Goal: Task Accomplishment & Management: Manage account settings

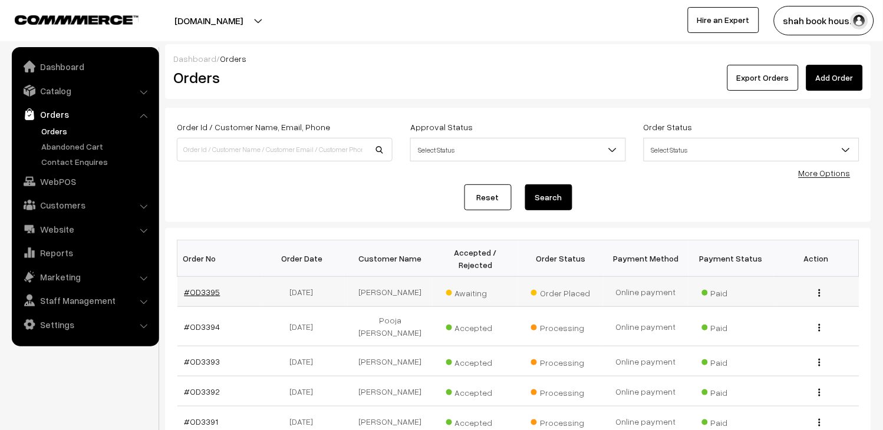
click at [203, 295] on link "#OD3395" at bounding box center [202, 292] width 36 height 10
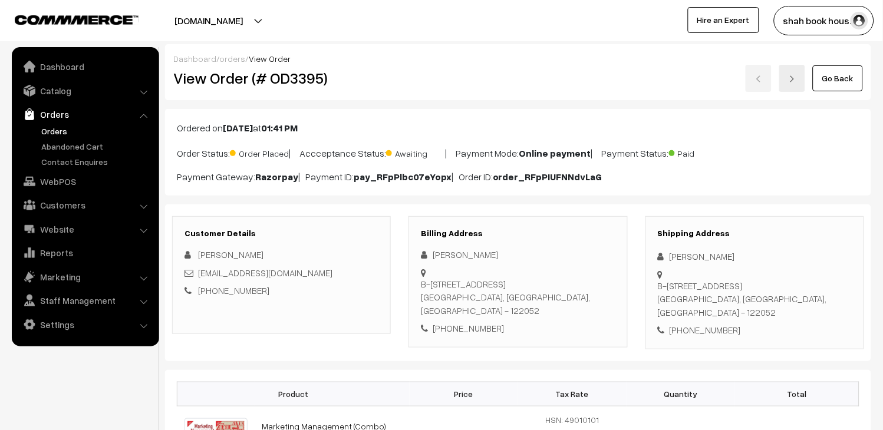
click at [338, 272] on div "2024hb21284@wilp.bits-pilani.ac.in" at bounding box center [281, 273] width 194 height 14
copy div "2024hb21284@wilp.bits-pilani.ac.in"
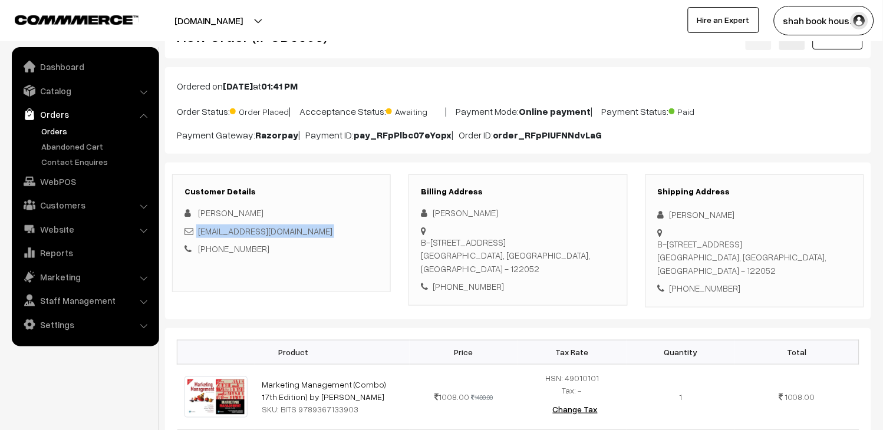
scroll to position [65, 0]
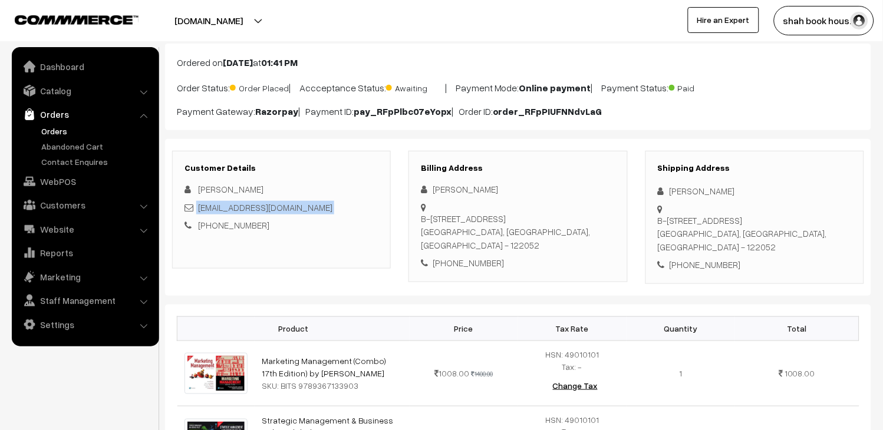
copy div "2024hb21284@wilp.bits-pilani.ac.in"
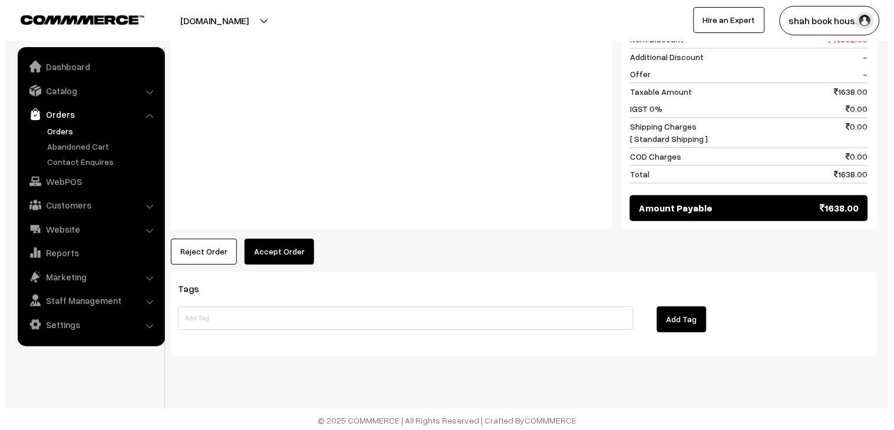
scroll to position [596, 0]
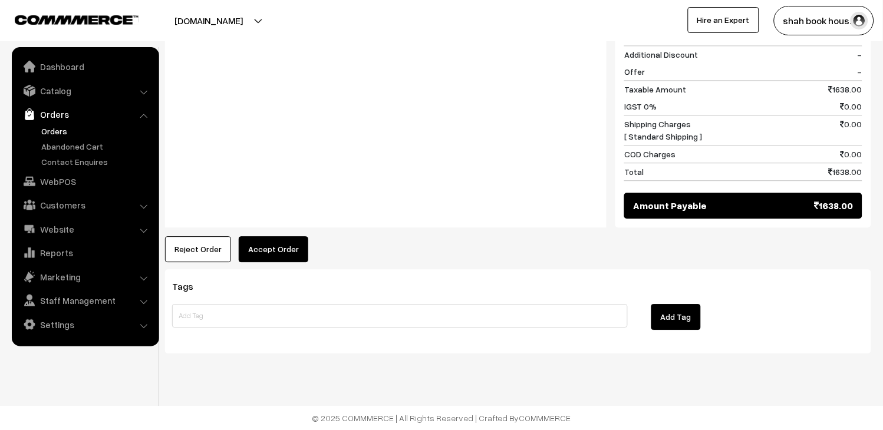
click at [267, 251] on button "Accept Order" at bounding box center [274, 249] width 70 height 26
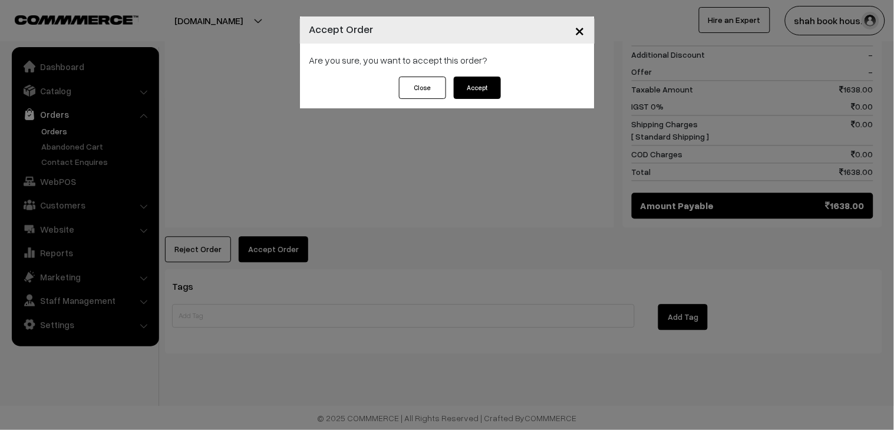
click at [489, 92] on button "Accept" at bounding box center [477, 88] width 47 height 22
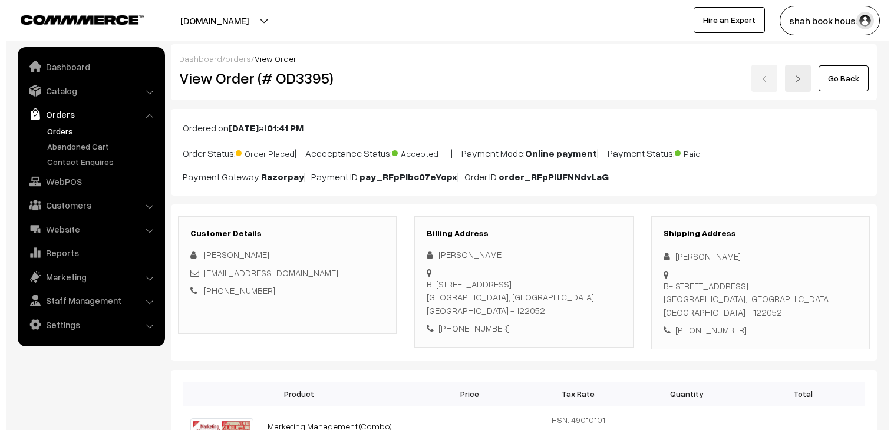
scroll to position [523, 0]
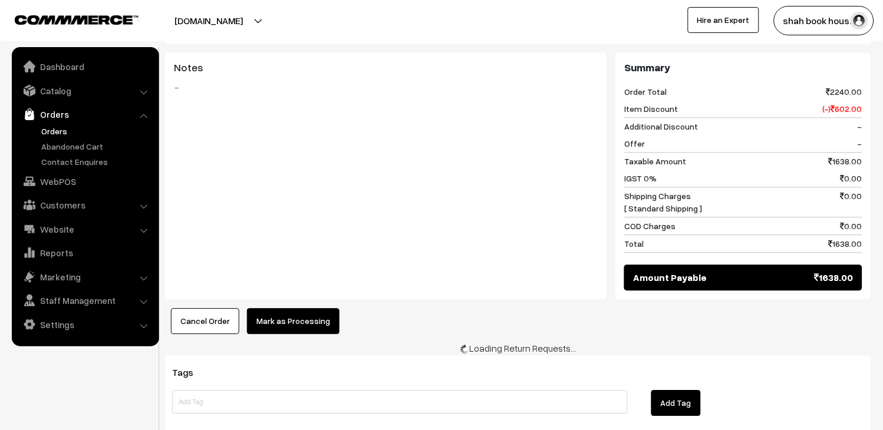
click at [280, 321] on button "Mark as Processing" at bounding box center [293, 321] width 92 height 26
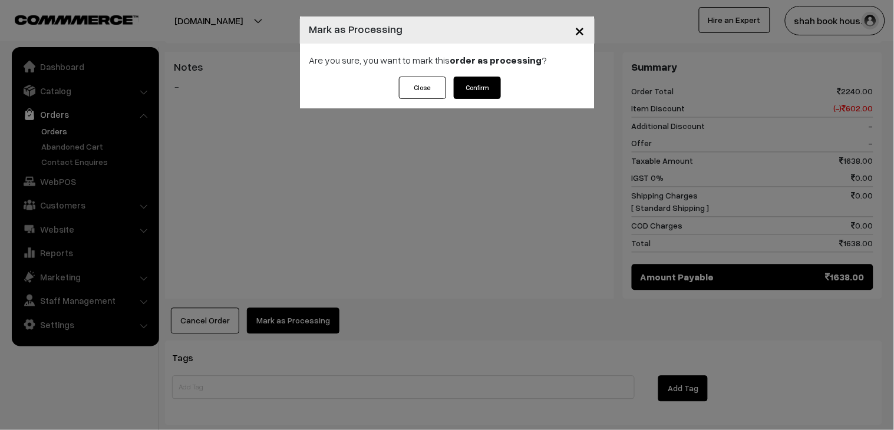
click at [487, 91] on button "Confirm" at bounding box center [477, 88] width 47 height 22
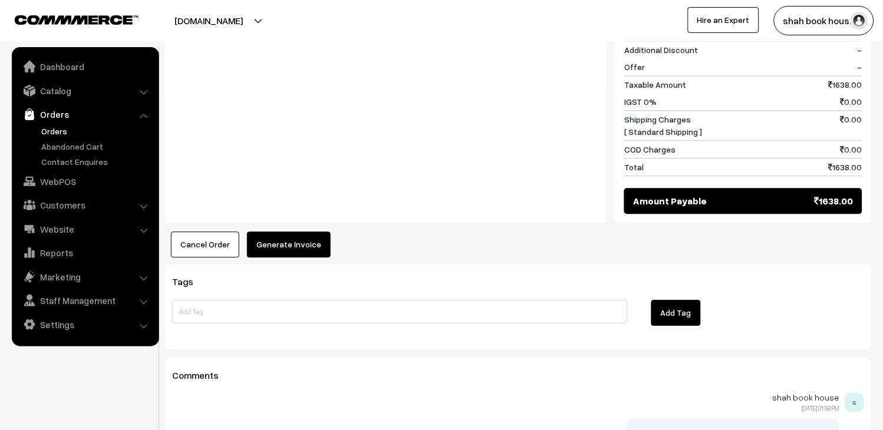
click at [313, 242] on button "Generate Invoice" at bounding box center [289, 245] width 84 height 26
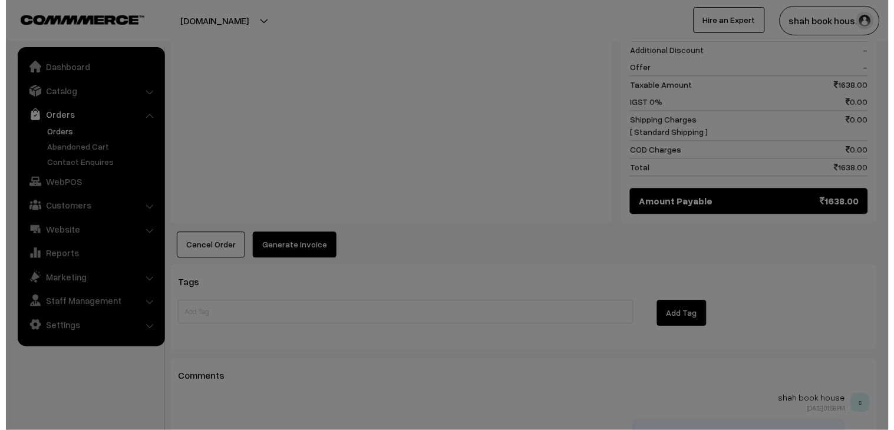
scroll to position [590, 0]
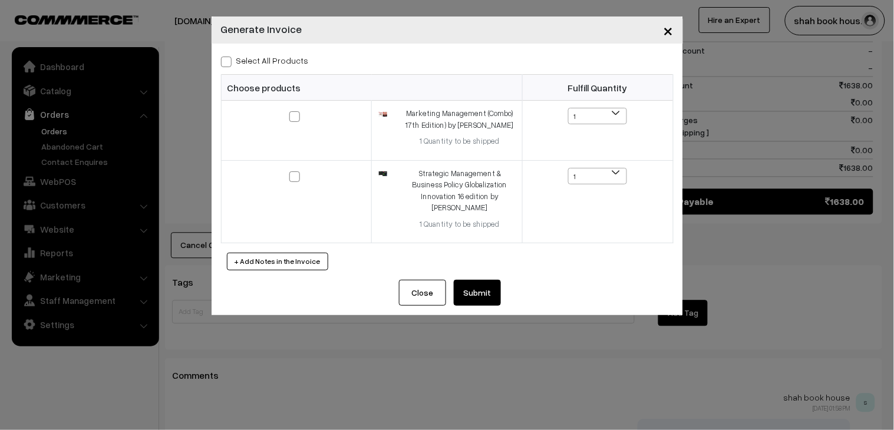
click at [243, 65] on label "Select All Products" at bounding box center [265, 60] width 88 height 12
click at [229, 64] on input "Select All Products" at bounding box center [225, 60] width 8 height 8
checkbox input "true"
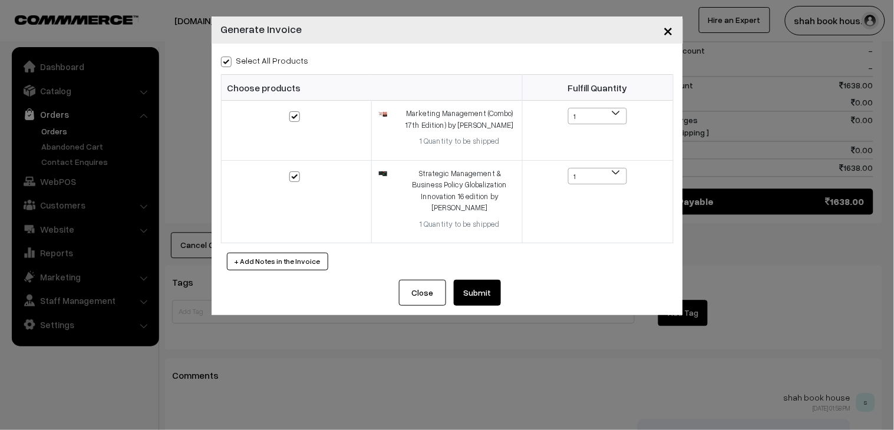
click at [464, 285] on button "Submit" at bounding box center [477, 293] width 47 height 26
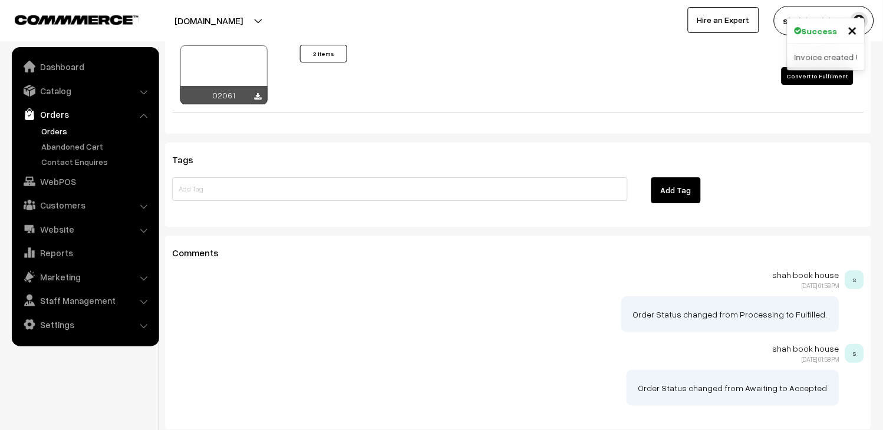
scroll to position [757, 0]
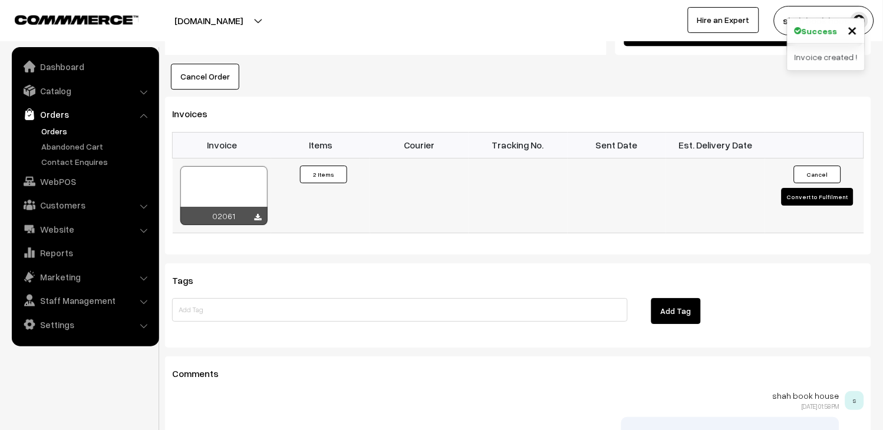
click at [237, 183] on div at bounding box center [223, 195] width 87 height 59
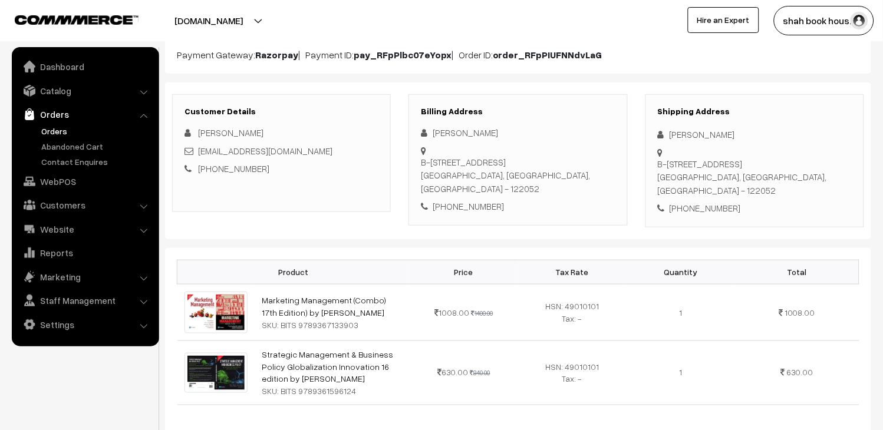
scroll to position [0, 0]
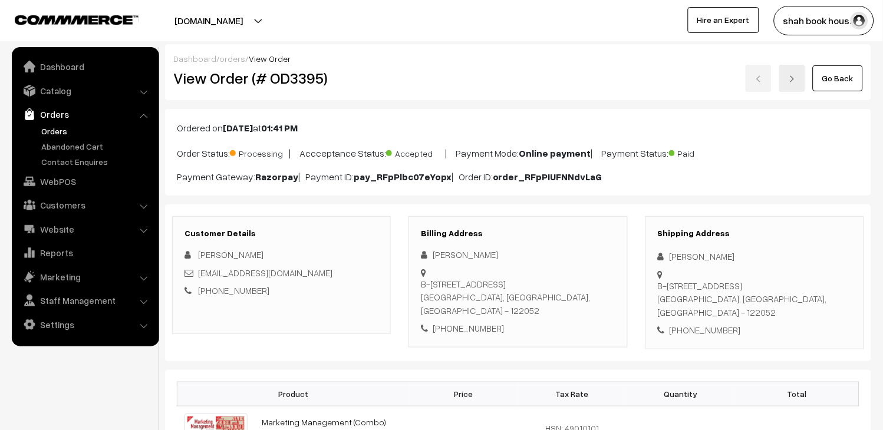
click at [62, 134] on link "Orders" at bounding box center [96, 131] width 117 height 12
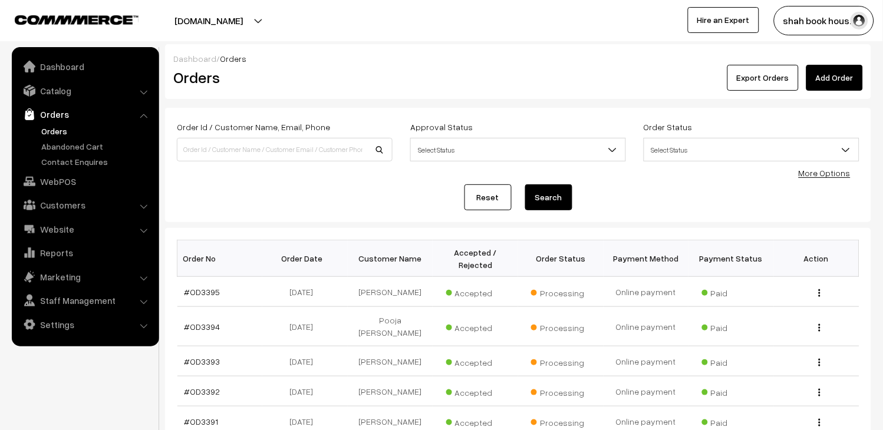
click at [62, 134] on link "Orders" at bounding box center [96, 131] width 117 height 12
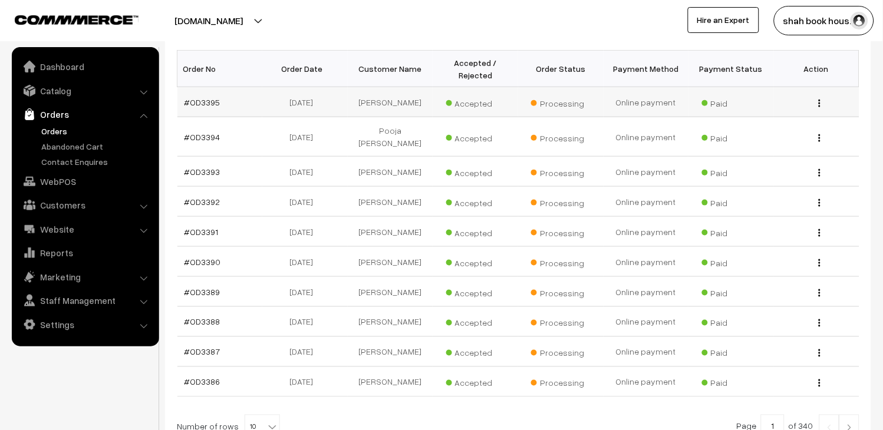
scroll to position [305, 0]
